Goal: Transaction & Acquisition: Book appointment/travel/reservation

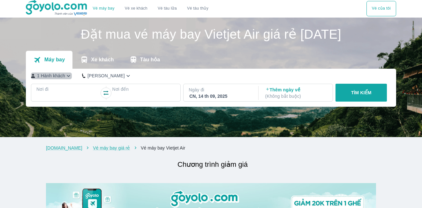
click at [67, 76] on icon "button" at bounding box center [69, 76] width 4 height 2
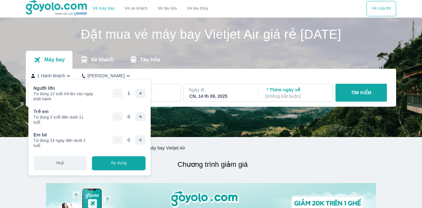
click at [138, 91] on button "button" at bounding box center [140, 93] width 10 height 9
click at [138, 91] on icon "button" at bounding box center [140, 93] width 5 height 5
click at [176, 127] on img at bounding box center [211, 77] width 422 height 119
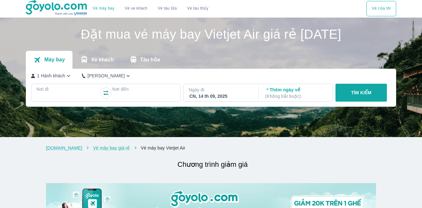
click at [67, 76] on icon "button" at bounding box center [69, 76] width 4 height 2
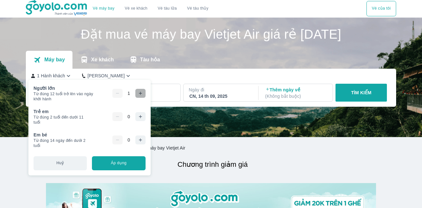
click at [141, 93] on icon "button" at bounding box center [140, 93] width 5 height 5
click at [156, 91] on p "Nơi đến" at bounding box center [143, 89] width 63 height 6
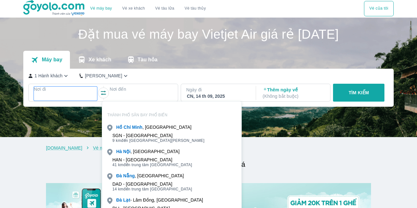
click at [86, 93] on div at bounding box center [65, 96] width 63 height 9
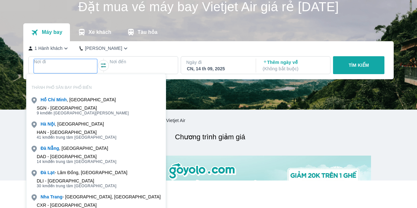
scroll to position [37, 0]
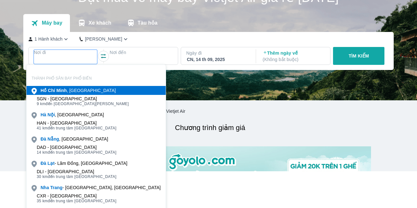
click at [80, 92] on div "[PERSON_NAME] , [GEOGRAPHIC_DATA]" at bounding box center [78, 90] width 75 height 6
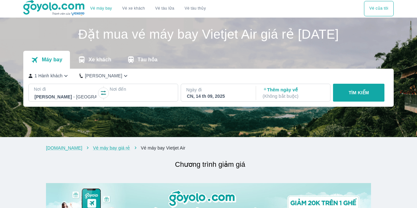
scroll to position [0, 0]
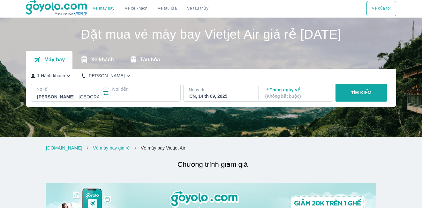
click at [134, 93] on div at bounding box center [143, 96] width 63 height 9
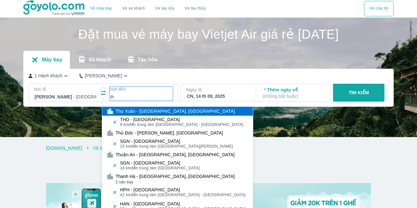
type input "th"
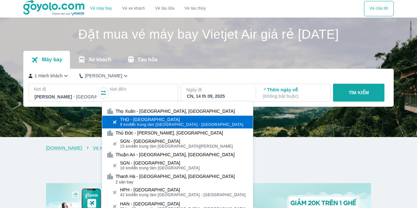
click at [138, 123] on span "9 km đến trung tâm [GEOGRAPHIC_DATA] - [GEOGRAPHIC_DATA]" at bounding box center [181, 124] width 123 height 5
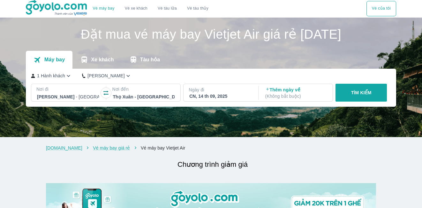
click at [138, 123] on img at bounding box center [211, 77] width 422 height 119
click at [209, 96] on div "CN, 14 th 09, 2025" at bounding box center [220, 96] width 62 height 6
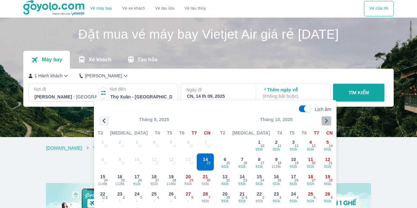
click at [325, 120] on icon "button" at bounding box center [326, 121] width 10 height 10
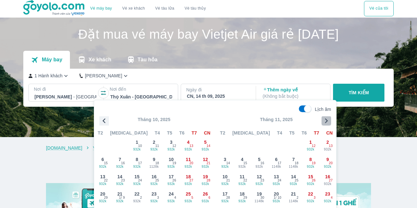
click at [325, 120] on icon "button" at bounding box center [326, 121] width 10 height 10
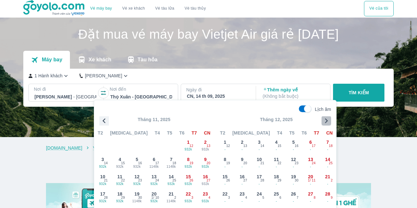
click at [325, 120] on icon "button" at bounding box center [326, 121] width 10 height 10
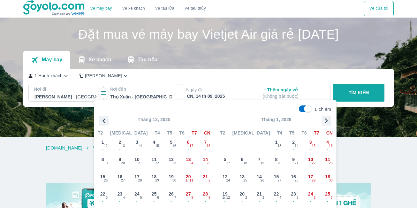
click at [325, 119] on icon "button" at bounding box center [326, 121] width 10 height 10
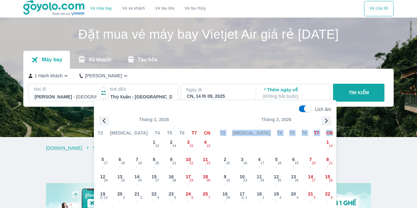
drag, startPoint x: 317, startPoint y: 117, endPoint x: 278, endPoint y: 141, distance: 45.5
click at [278, 141] on div "Tháng 2, 2026 T2 [MEDICAL_DATA] T4 T5 T6 T7 CN Tháng [DATE] T T T T T T C 1 - 1…" at bounding box center [276, 169] width 120 height 106
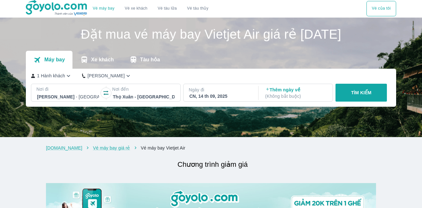
click at [249, 94] on div "Ngày đi [GEOGRAPHIC_DATA], 14 th 09, 2025" at bounding box center [219, 92] width 73 height 13
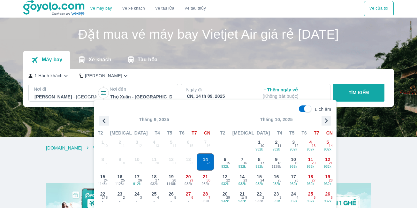
click at [328, 120] on icon "button" at bounding box center [326, 121] width 10 height 10
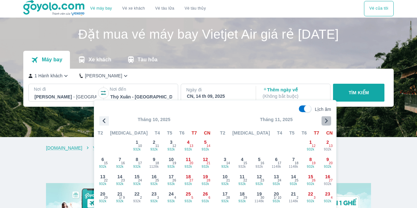
click at [328, 120] on icon "button" at bounding box center [326, 121] width 10 height 10
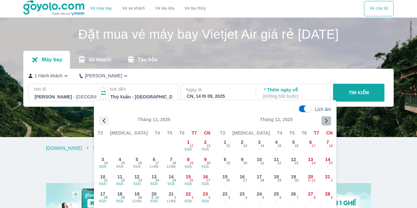
click at [328, 120] on icon "button" at bounding box center [326, 121] width 10 height 10
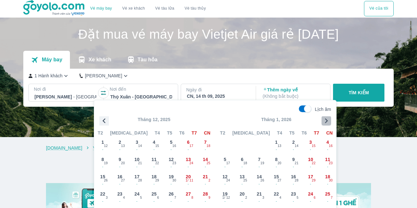
click at [328, 120] on icon "button" at bounding box center [326, 121] width 10 height 10
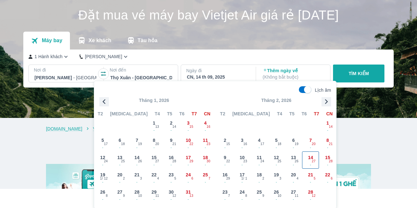
click at [309, 159] on span "14" at bounding box center [310, 157] width 5 height 6
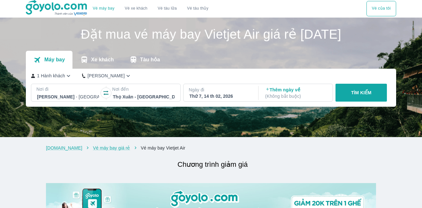
click at [296, 95] on p "( Không bắt buộc )" at bounding box center [296, 96] width 62 height 6
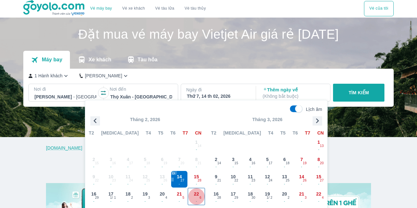
click at [194, 194] on span "22" at bounding box center [196, 193] width 5 height 6
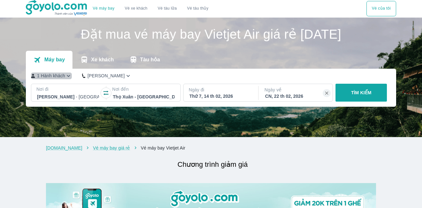
click at [65, 75] on icon "button" at bounding box center [68, 75] width 7 height 7
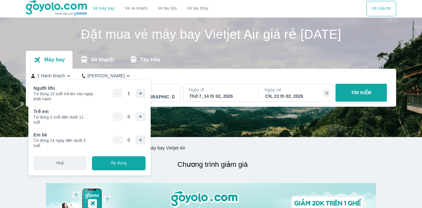
click at [131, 92] on div "1" at bounding box center [128, 93] width 33 height 9
click at [141, 91] on icon "button" at bounding box center [140, 93] width 5 height 5
click at [141, 92] on icon "button" at bounding box center [140, 93] width 5 height 5
click at [120, 165] on button "Áp dụng" at bounding box center [118, 163] width 53 height 14
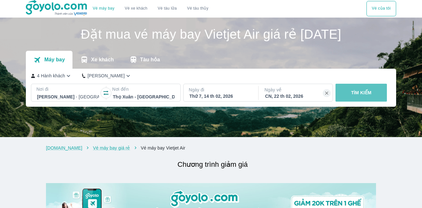
click at [351, 93] on p "TÌM KIẾM" at bounding box center [361, 92] width 20 height 6
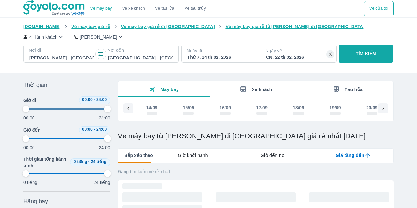
scroll to position [0, 5607]
type input "97.9166666666667"
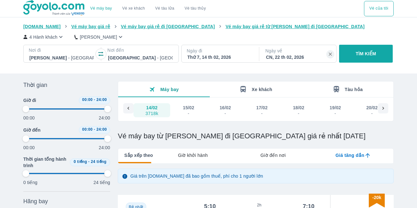
type input "97.9166666666667"
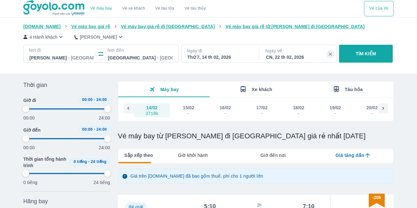
type input "97.9166666666667"
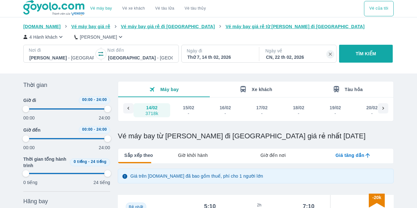
type input "97.9166666666667"
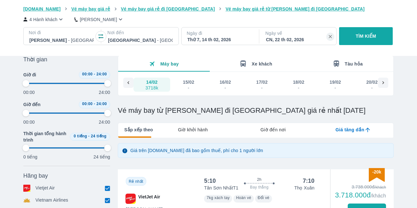
type input "97.9166666666667"
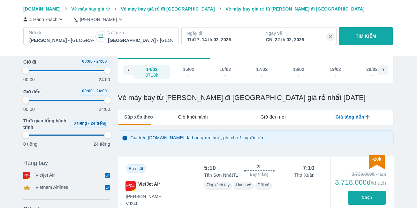
type input "97.9166666666667"
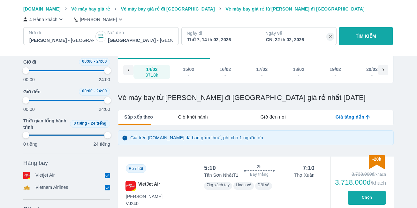
type input "97.9166666666667"
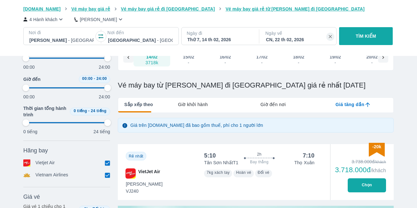
scroll to position [51, 0]
type input "97.9166666666667"
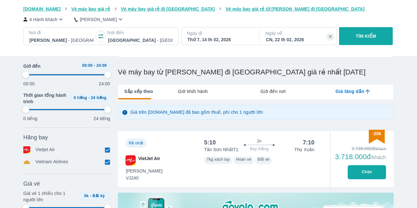
scroll to position [83, 0]
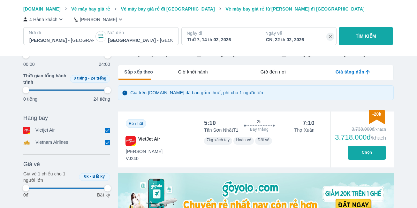
type input "97.9166666666667"
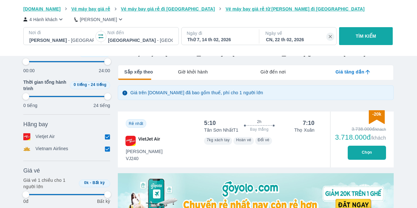
type input "97.9166666666667"
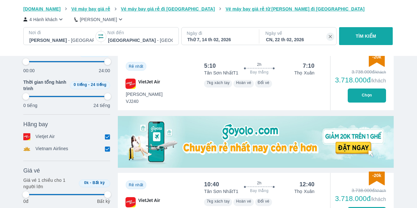
type input "97.9166666666667"
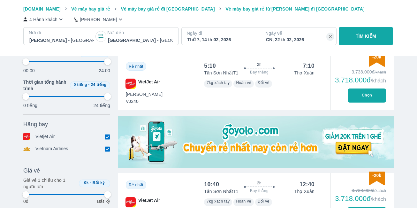
type input "97.9166666666667"
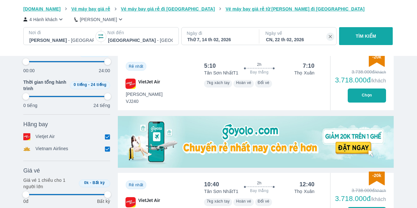
type input "97.9166666666667"
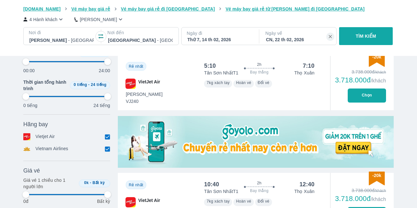
type input "97.9166666666667"
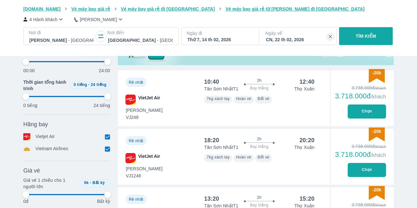
scroll to position [255, 0]
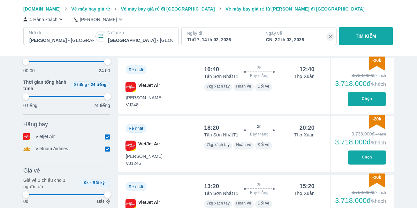
type input "97.9166666666667"
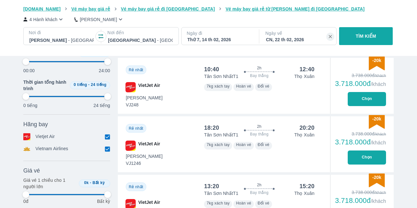
type input "97.9166666666667"
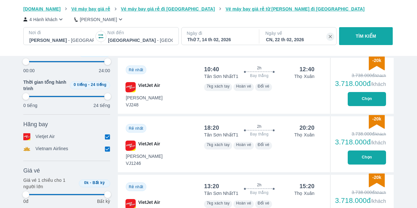
type input "97.9166666666667"
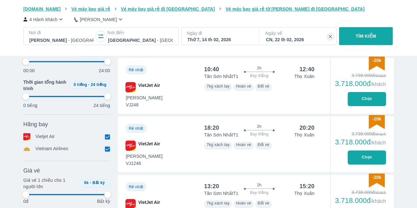
type input "97.9166666666667"
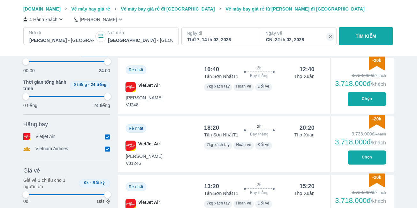
type input "97.9166666666667"
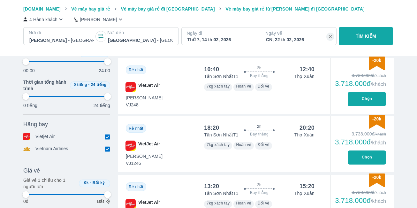
type input "97.9166666666667"
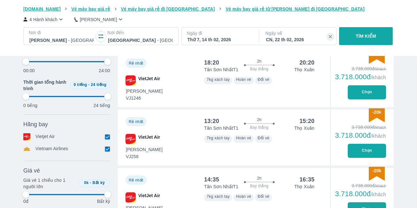
scroll to position [344, 0]
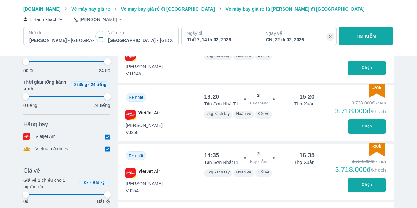
type input "97.9166666666667"
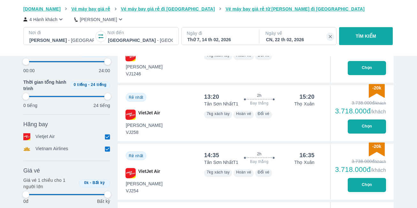
type input "97.9166666666667"
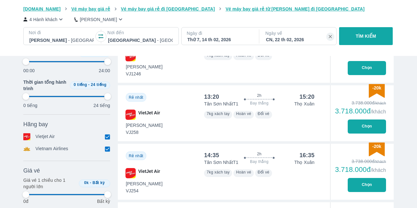
type input "97.9166666666667"
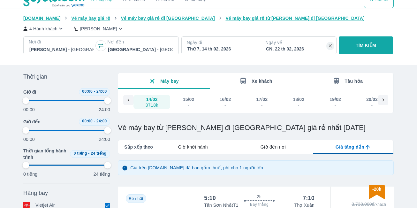
scroll to position [0, 0]
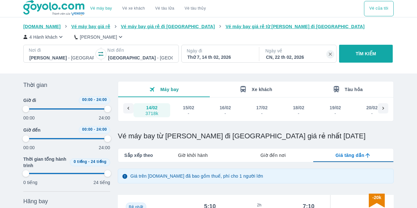
click at [129, 108] on icon at bounding box center [128, 108] width 6 height 6
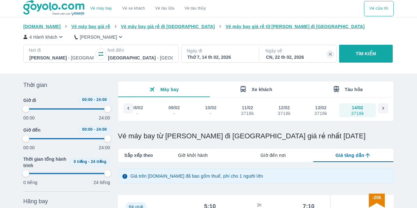
scroll to position [0, 5387]
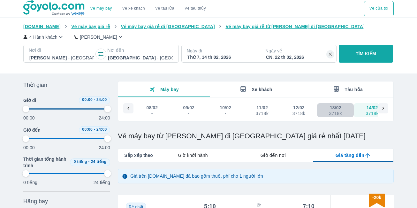
click at [335, 108] on div "13/02" at bounding box center [334, 107] width 11 height 6
type input "97.9166666666667"
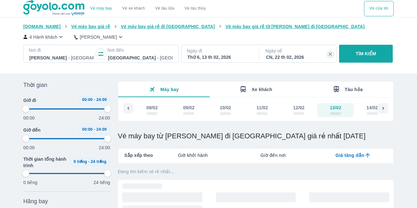
type input "97.9166666666667"
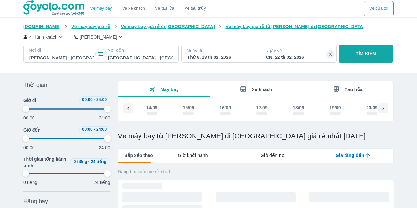
type input "97.9166666666667"
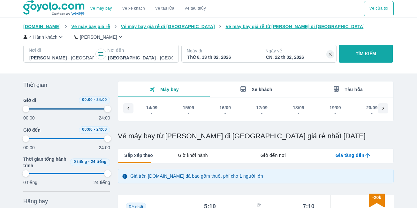
type input "97.9166666666667"
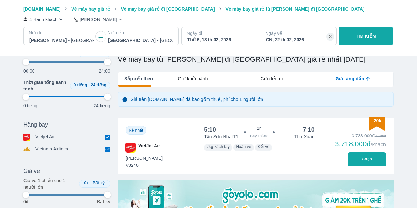
scroll to position [89, 0]
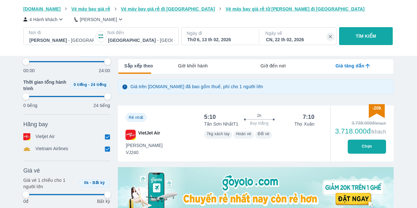
type input "97.9166666666667"
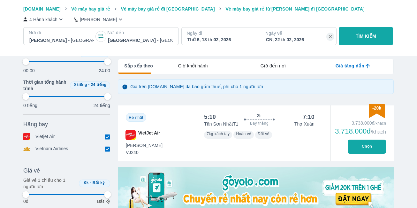
type input "97.9166666666667"
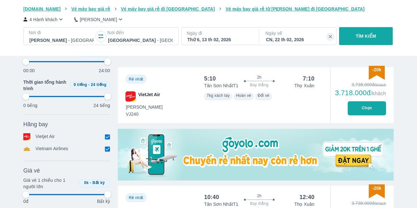
type input "97.9166666666667"
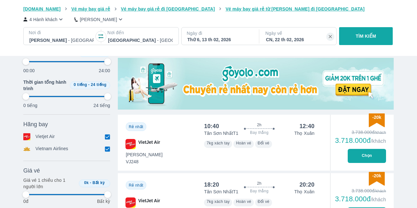
scroll to position [217, 0]
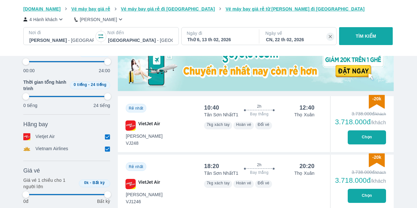
type input "97.9166666666667"
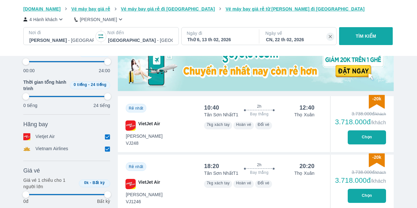
type input "97.9166666666667"
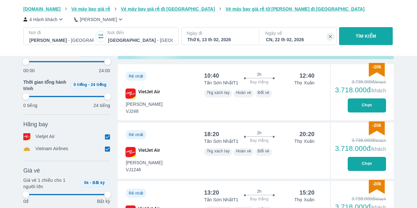
type input "97.9166666666667"
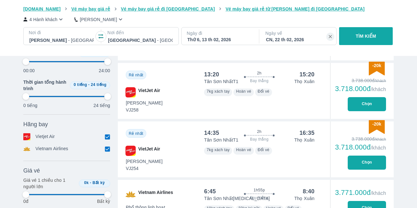
type input "97.9166666666667"
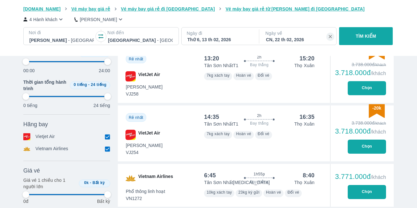
scroll to position [396, 0]
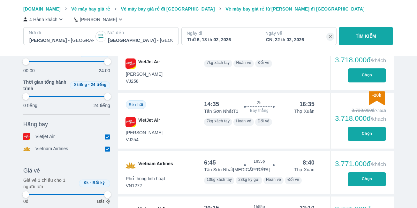
type input "97.9166666666667"
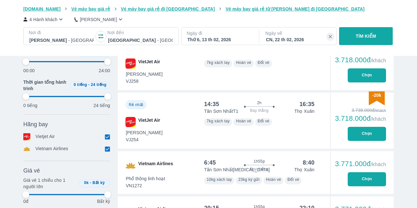
type input "97.9166666666667"
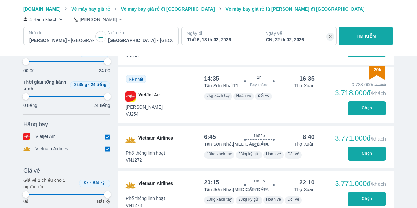
type input "97.9166666666667"
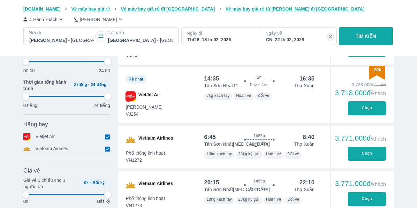
type input "97.9166666666667"
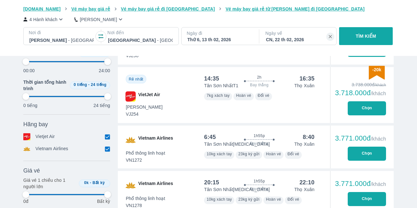
type input "97.9166666666667"
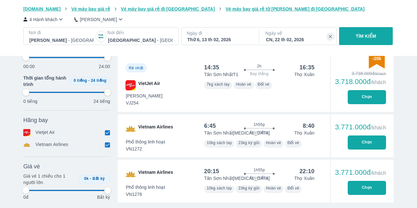
type input "97.9166666666667"
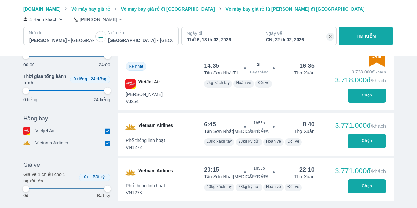
type input "97.9166666666667"
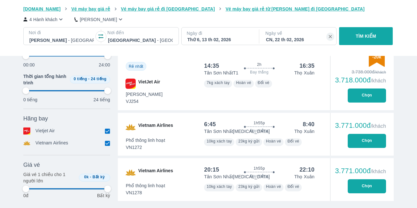
type input "97.9166666666667"
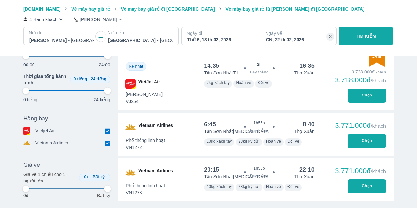
type input "97.9166666666667"
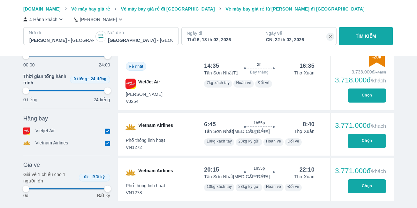
type input "97.9166666666667"
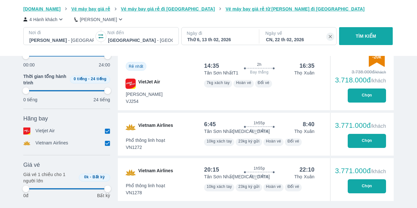
type input "97.9166666666667"
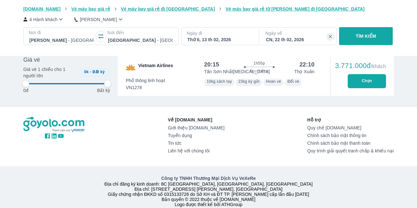
scroll to position [549, 0]
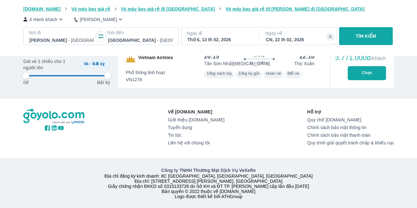
type input "97.9166666666667"
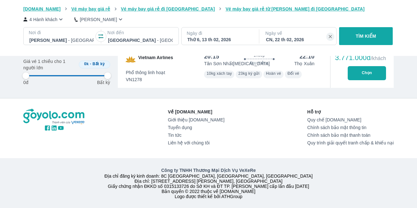
type input "97.9166666666667"
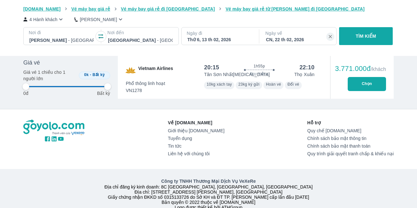
type input "97.9166666666667"
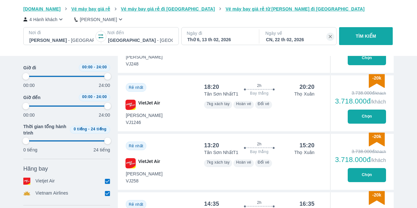
scroll to position [255, 0]
type input "97.9166666666667"
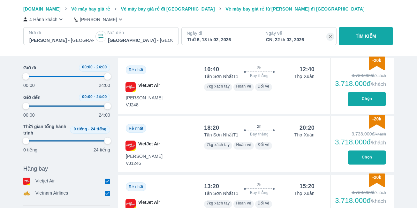
type input "97.9166666666667"
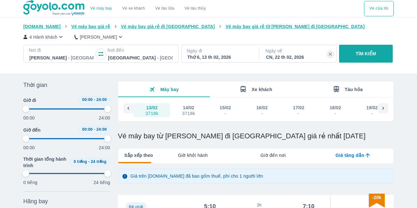
type input "97.9166666666667"
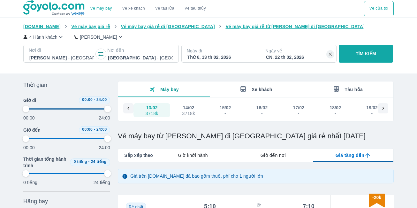
type input "97.9166666666667"
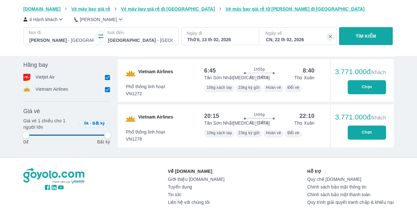
scroll to position [447, 0]
